Goal: Information Seeking & Learning: Learn about a topic

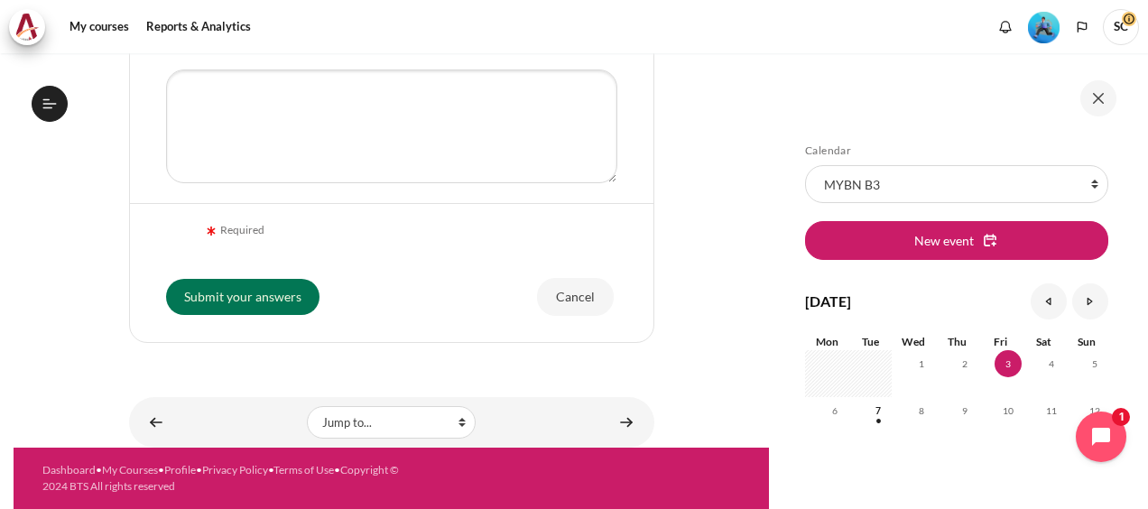
scroll to position [639, 0]
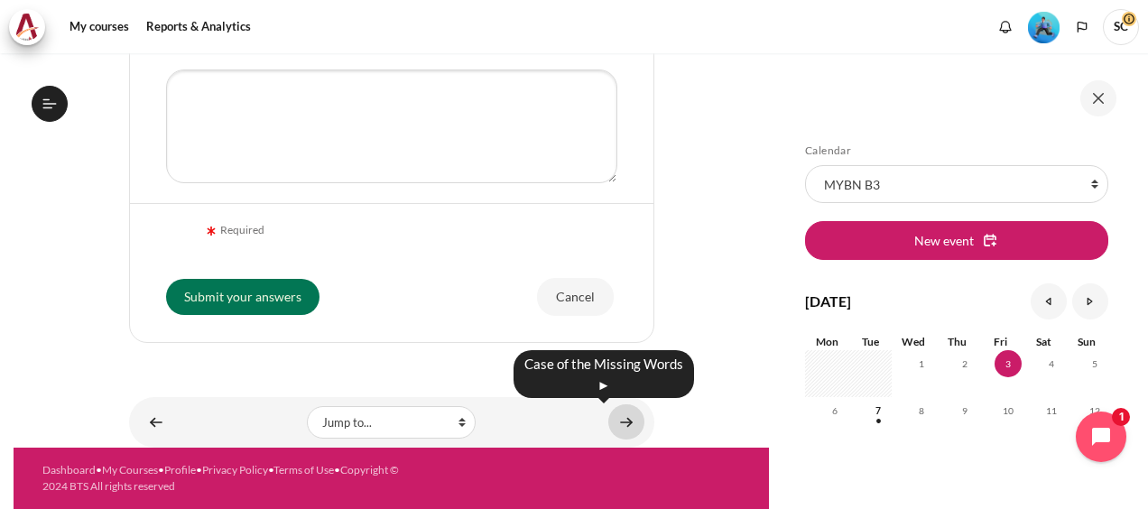
click at [611, 424] on link "Content" at bounding box center [626, 421] width 36 height 35
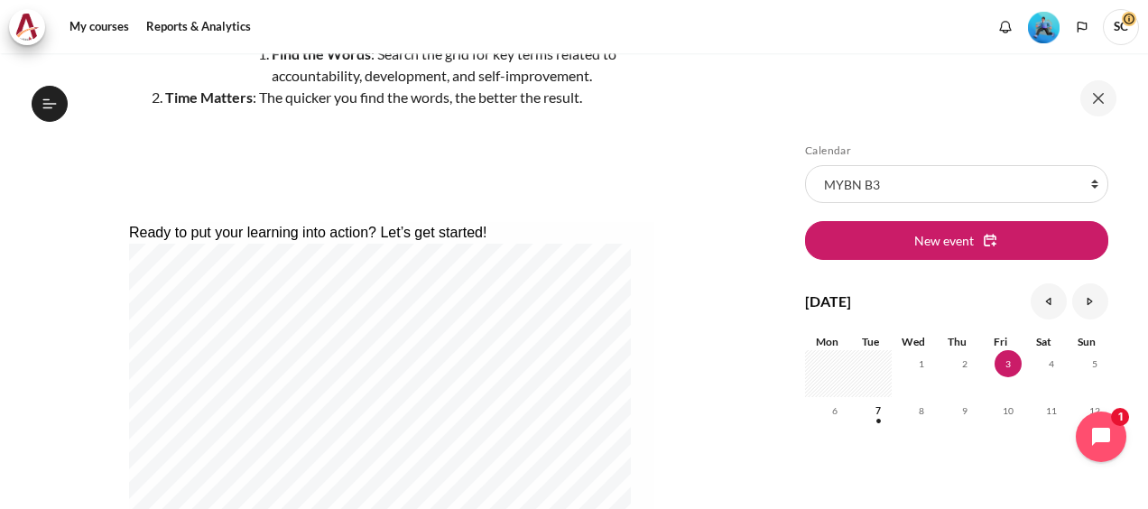
scroll to position [271, 0]
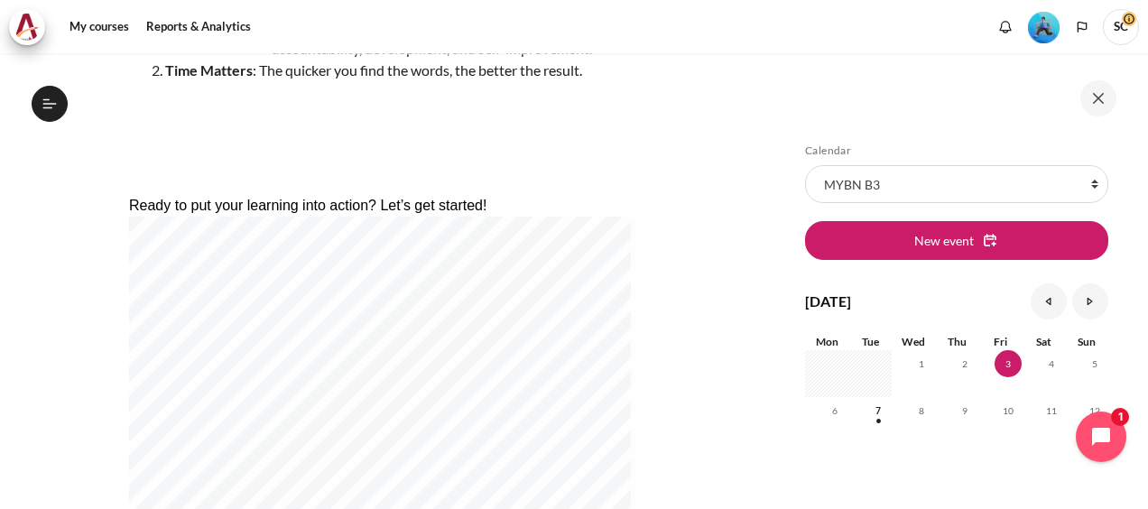
click at [721, 375] on section "My courses MYBN B3 Lesson 6: Becoming Fully Accountable Case of the Missing Wor…" at bounding box center [391, 408] width 755 height 1251
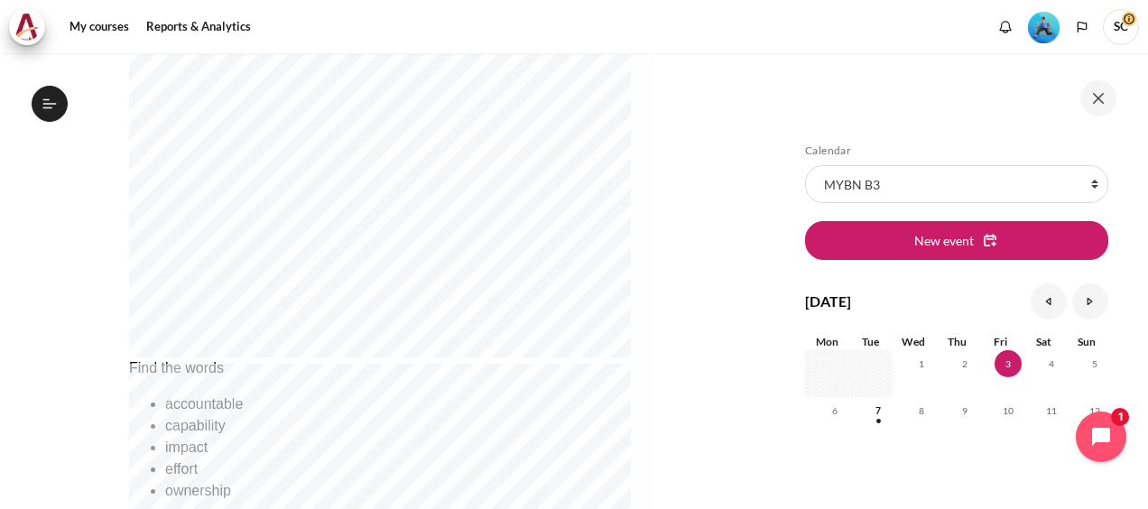
scroll to position [541, 0]
click at [1146, 316] on div "Skip Calendar Calendar List of courses All courses MYBN B3 New event October 20…" at bounding box center [958, 280] width 379 height 455
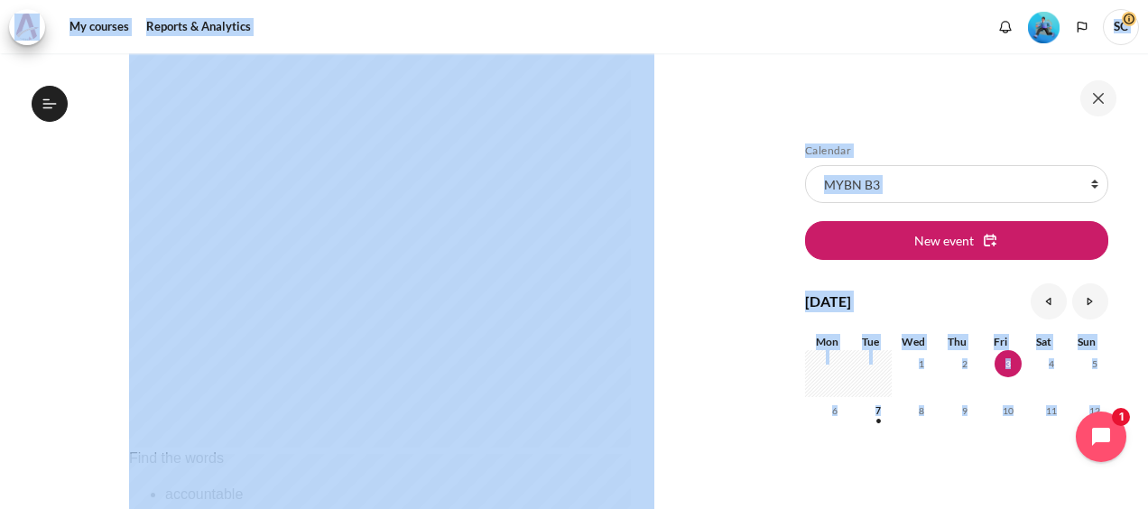
drag, startPoint x: 1146, startPoint y: 316, endPoint x: 1151, endPoint y: 81, distance: 234.7
click at [1147, 81] on html "Skip to main content Open course index Completed 48% 12 / 25 Expand Collapse" at bounding box center [574, 254] width 1148 height 509
click at [785, 167] on div "Skip Calendar Calendar List of courses All courses MYBN B3 New event October 20…" at bounding box center [958, 280] width 379 height 455
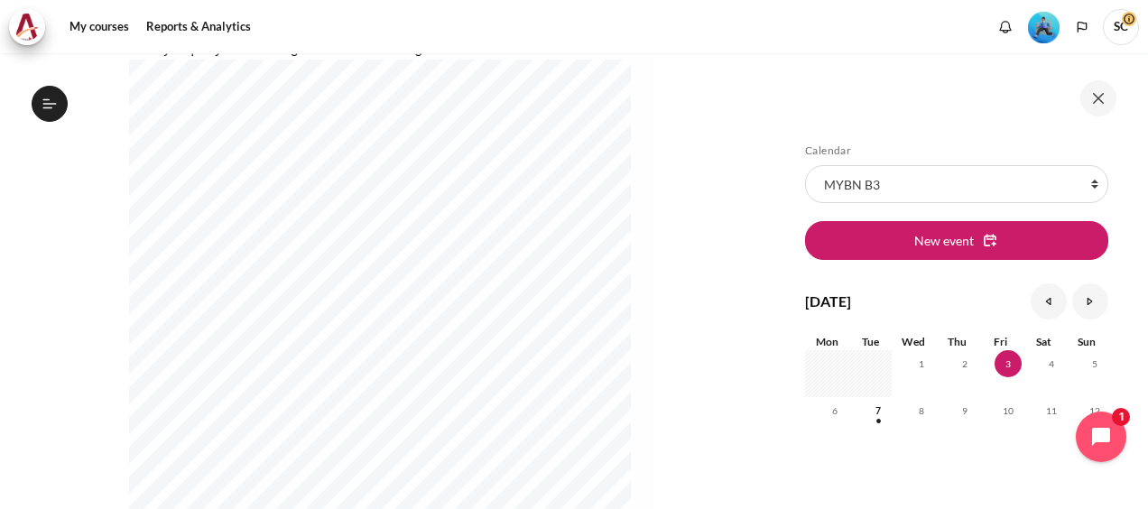
scroll to position [451, 0]
click at [807, 101] on div at bounding box center [958, 98] width 325 height 36
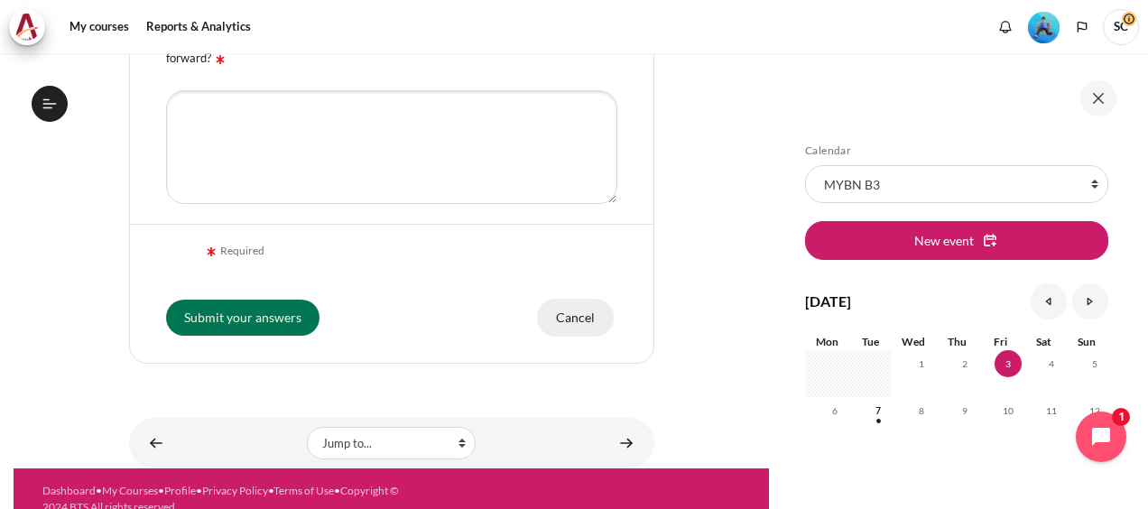
scroll to position [639, 0]
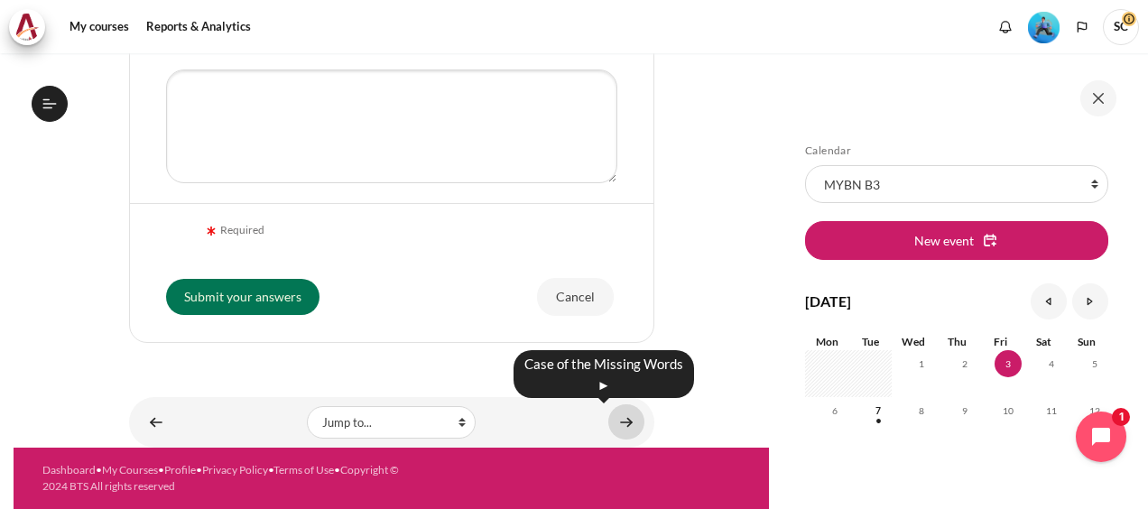
click at [612, 417] on link "Content" at bounding box center [626, 421] width 36 height 35
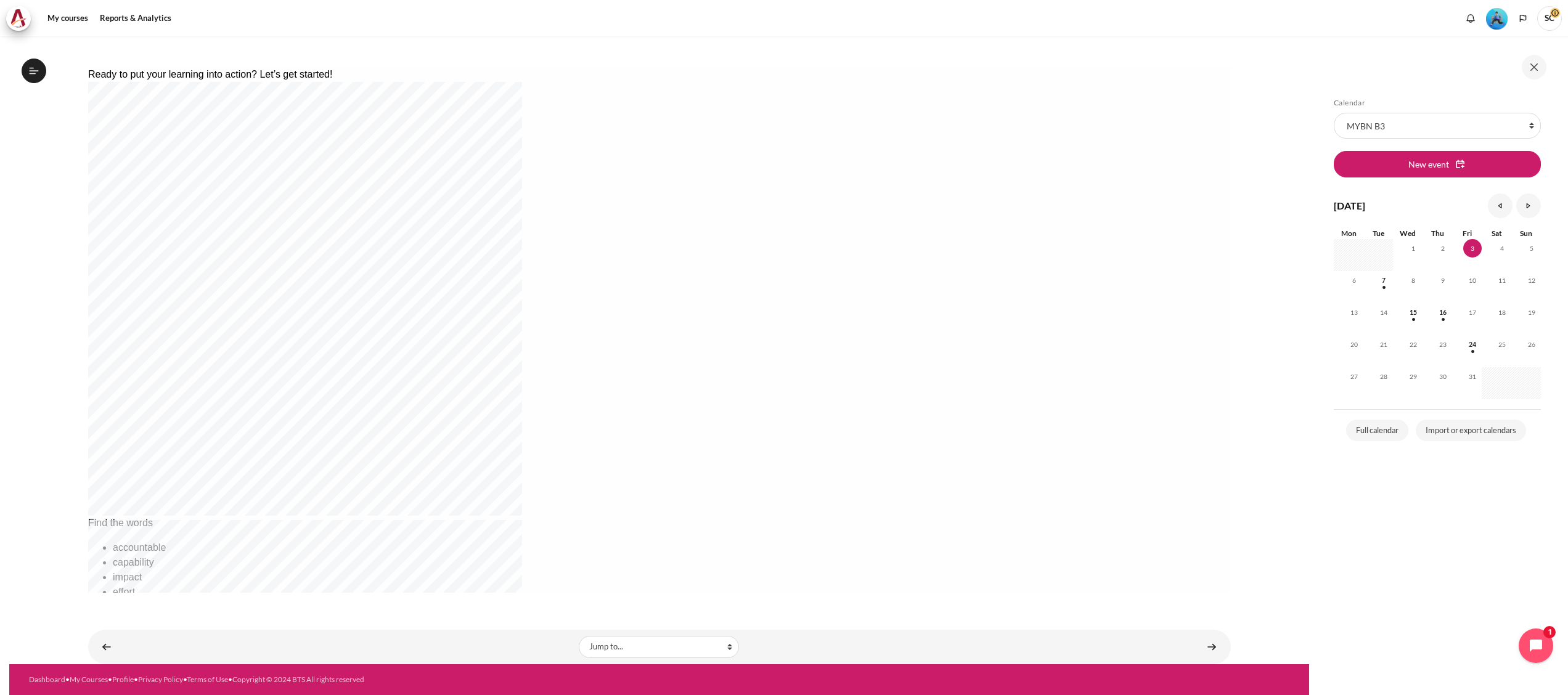
scroll to position [236, 0]
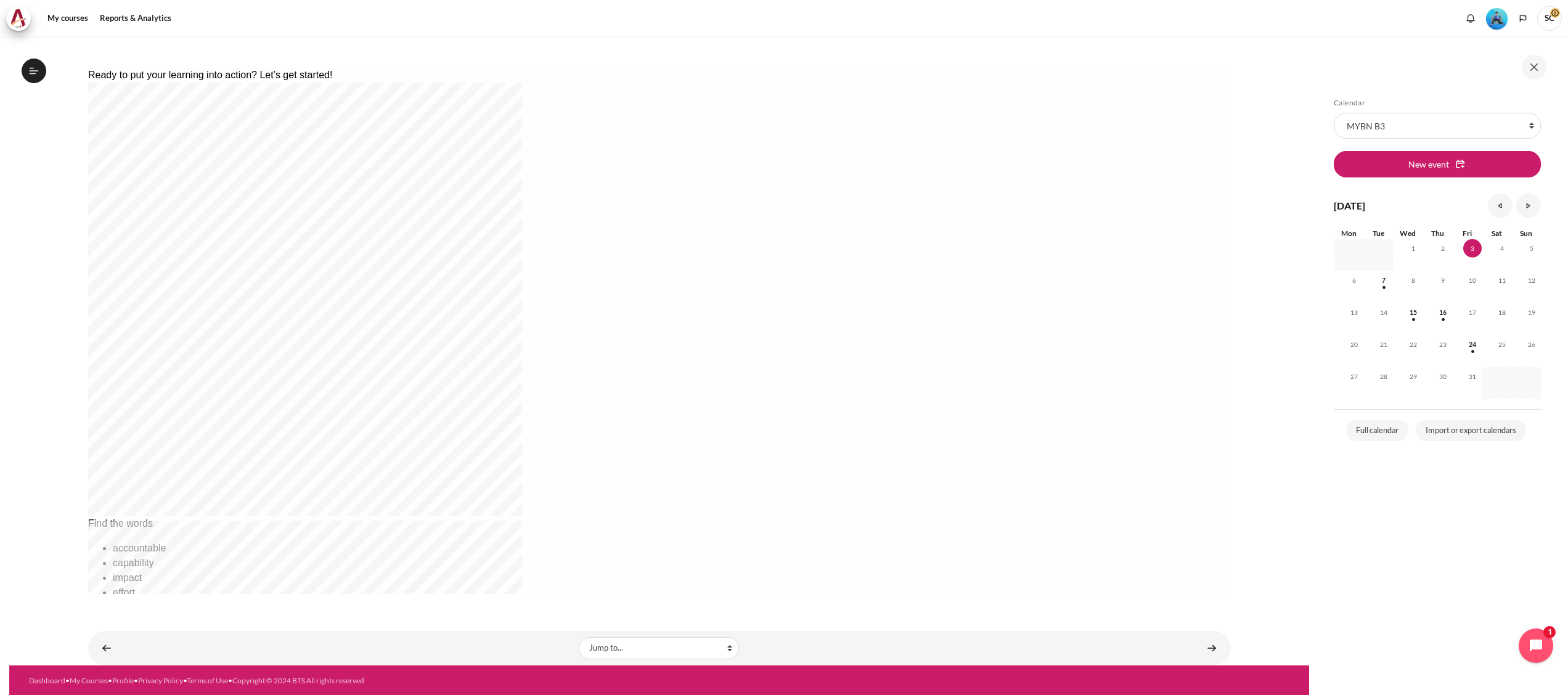
click at [783, 231] on div "Ready to put your learning into action? Let’s get started! Find the words accou…" at bounding box center [658, 614] width 1143 height 1093
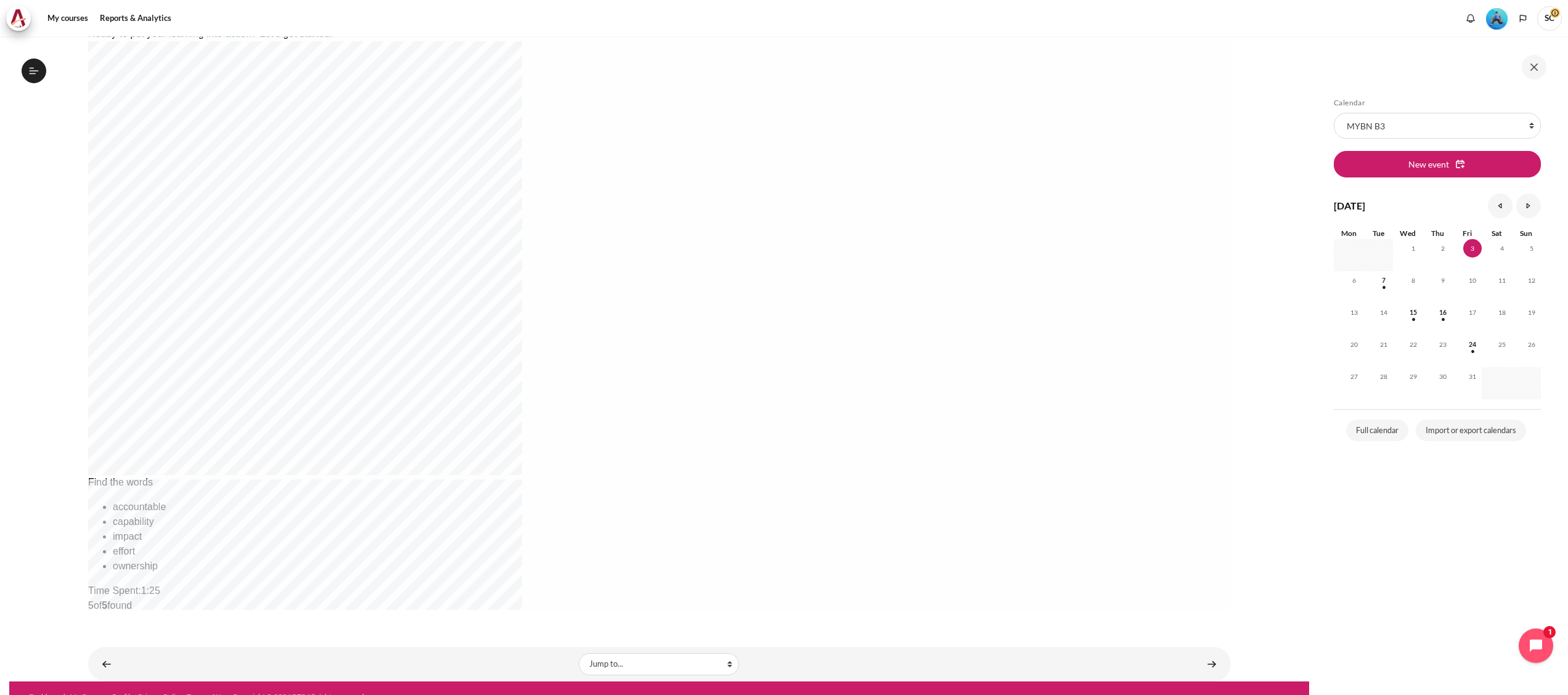
scroll to position [294, 0]
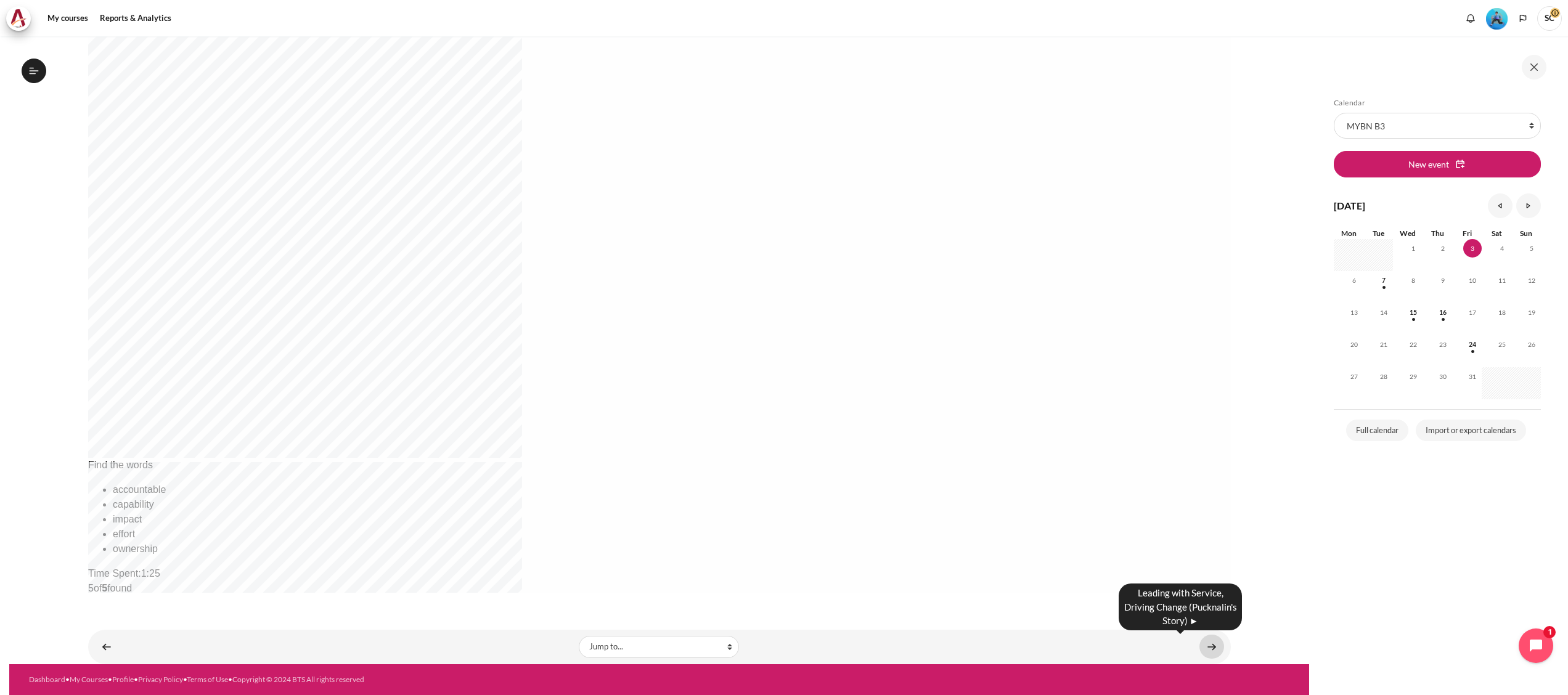
click at [783, 347] on link "Content" at bounding box center [1212, 647] width 25 height 24
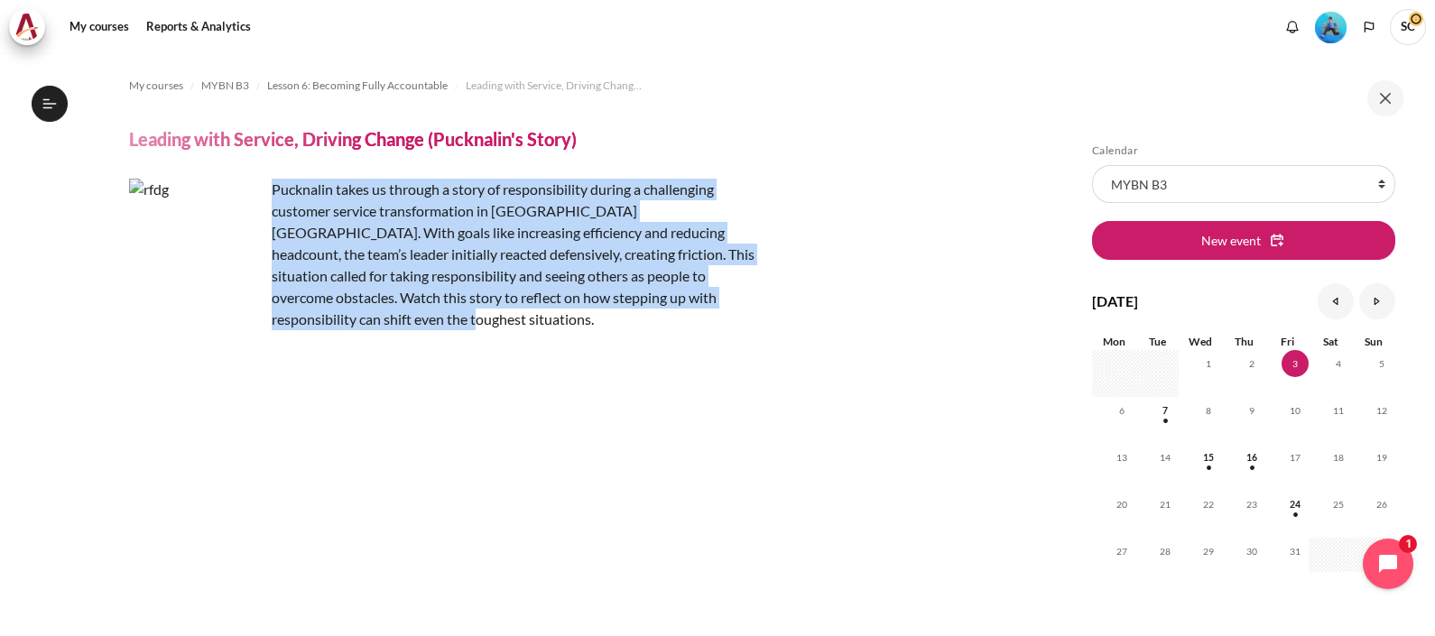
drag, startPoint x: 275, startPoint y: 186, endPoint x: 787, endPoint y: 302, distance: 524.8
click at [787, 302] on div "Pucknalin takes us through a story of responsibility during a challenging custo…" at bounding box center [535, 255] width 812 height 152
copy div "Pucknalin takes us through a story of responsibility during a challenging custo…"
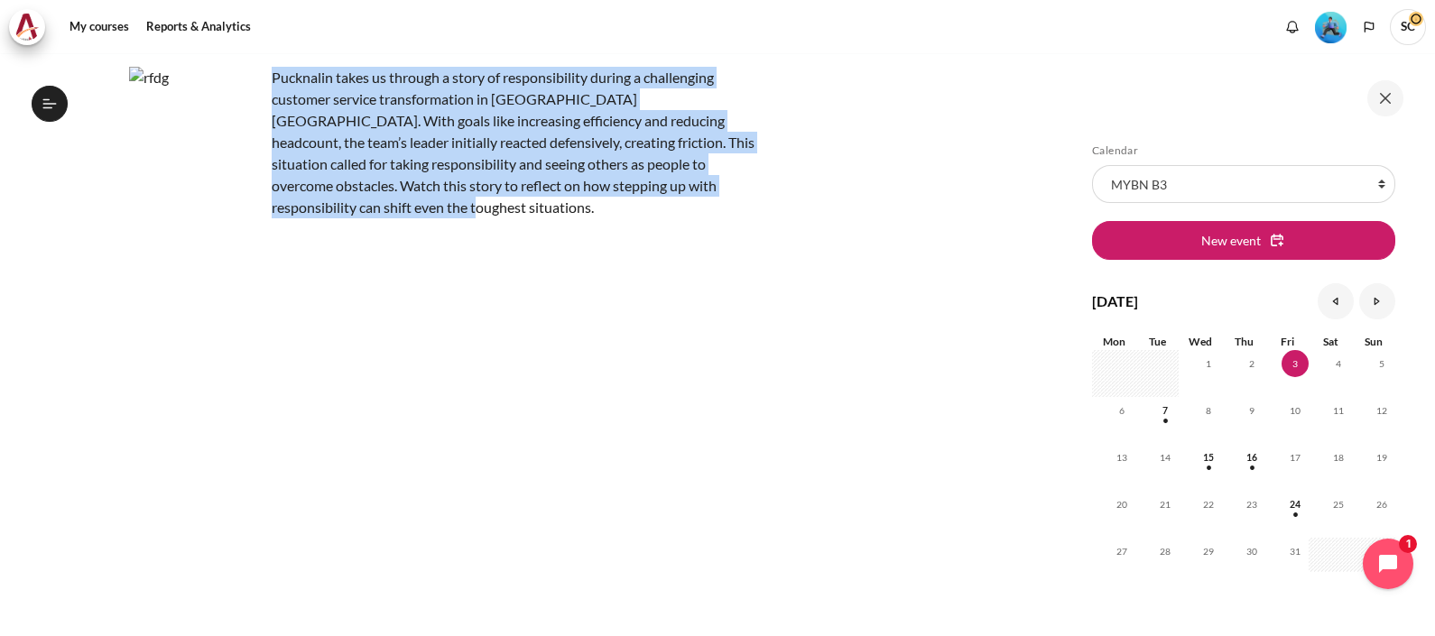
scroll to position [301, 0]
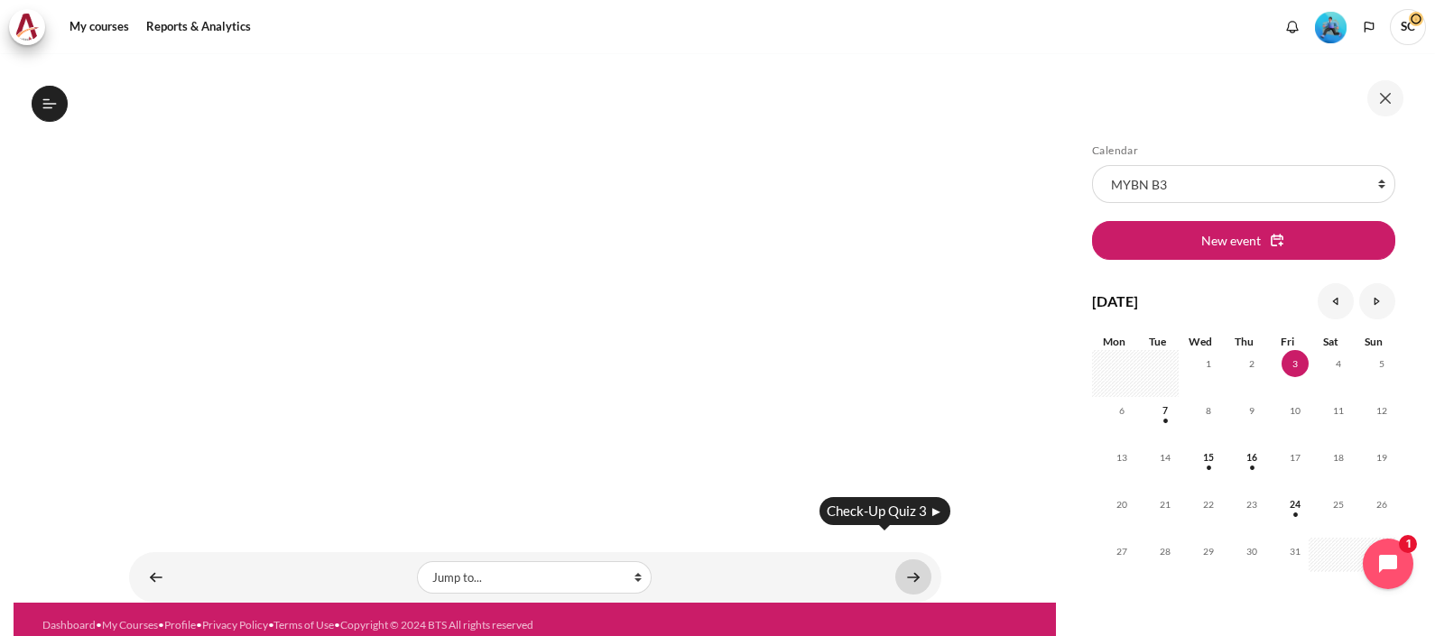
click at [907, 560] on link "Content" at bounding box center [913, 577] width 36 height 35
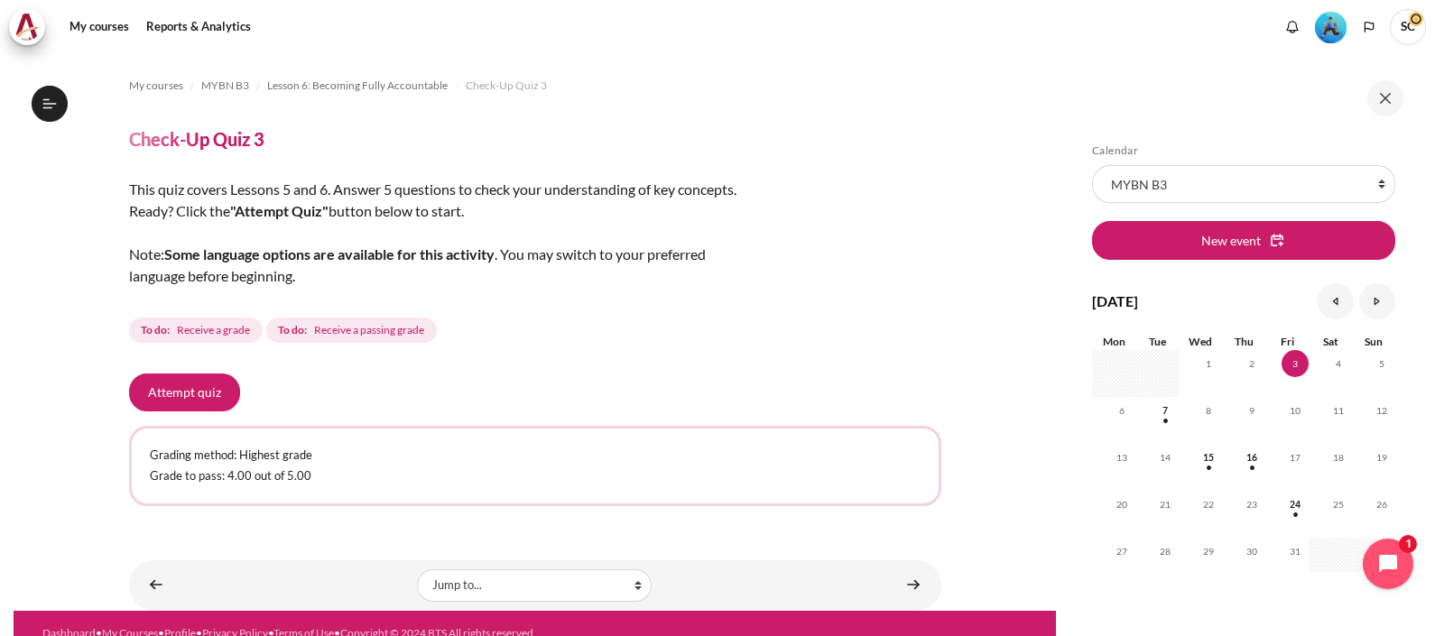
scroll to position [34, 0]
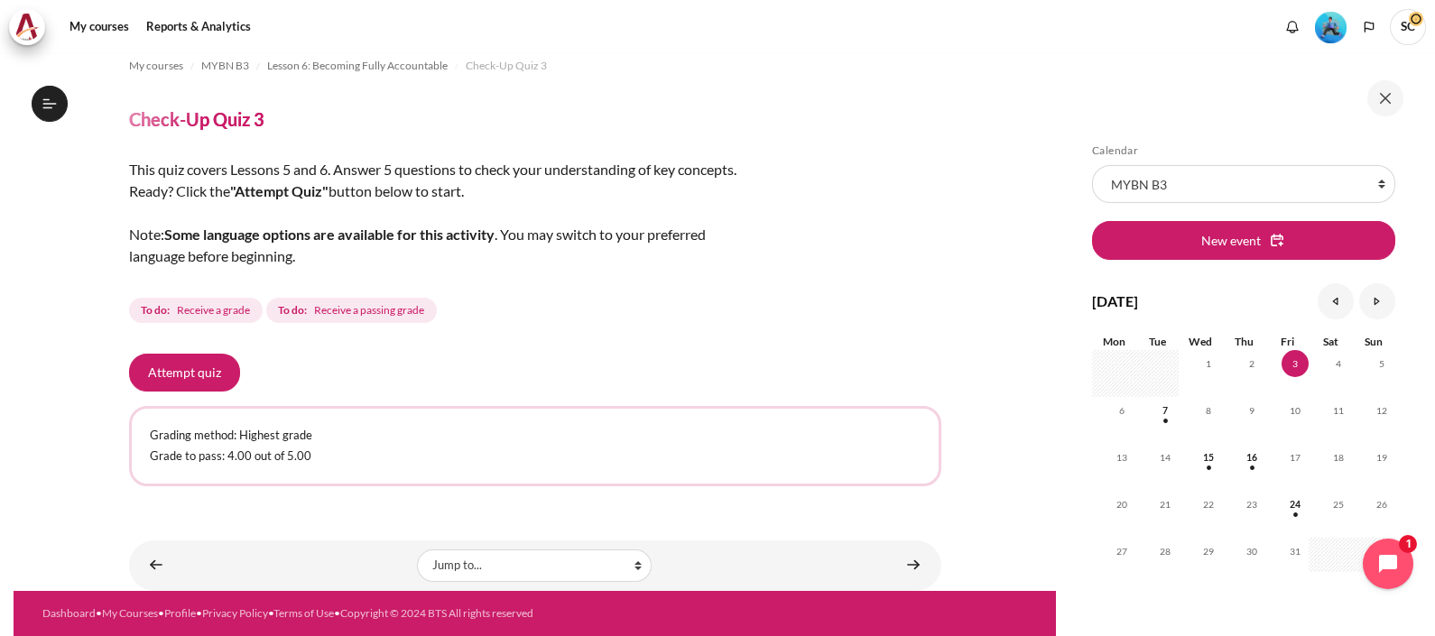
click at [635, 319] on div "My courses MYBN B3 Lesson 6: Becoming Fully Accountable Check-Up Quiz 3 Check-U…" at bounding box center [535, 273] width 812 height 480
click at [188, 354] on button "Attempt quiz" at bounding box center [184, 373] width 111 height 38
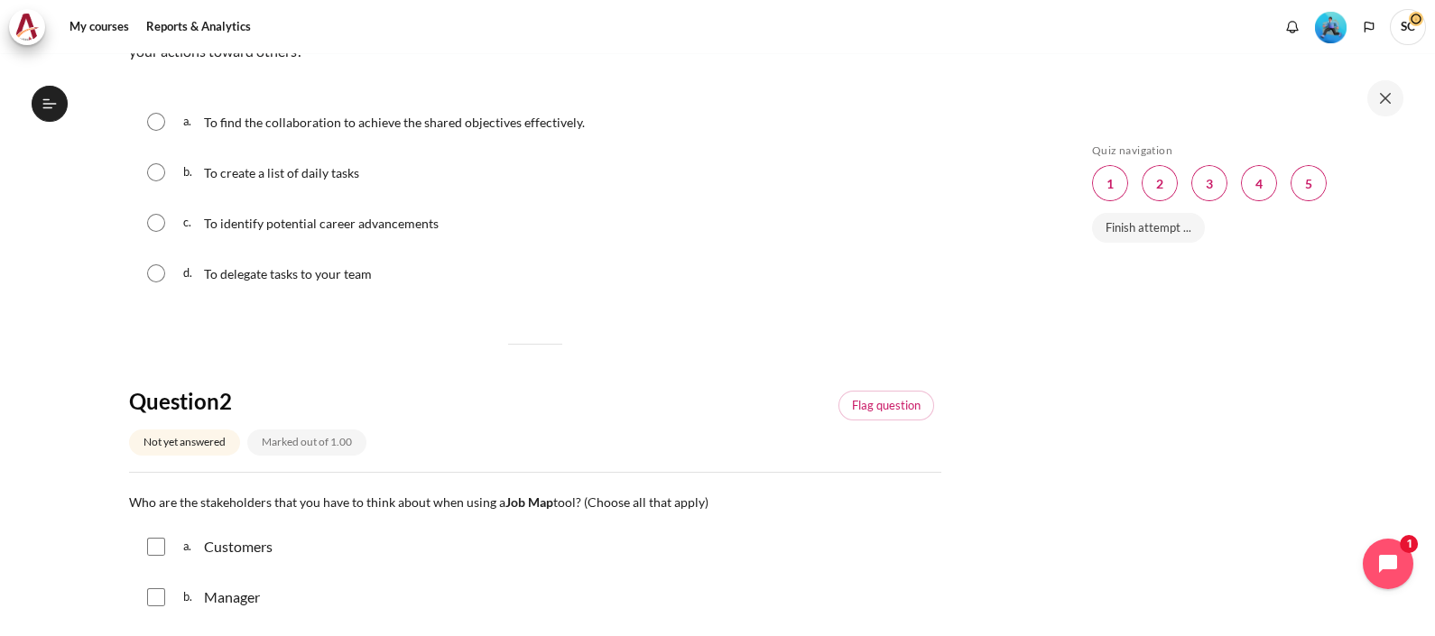
scroll to position [112, 0]
